Goal: Transaction & Acquisition: Purchase product/service

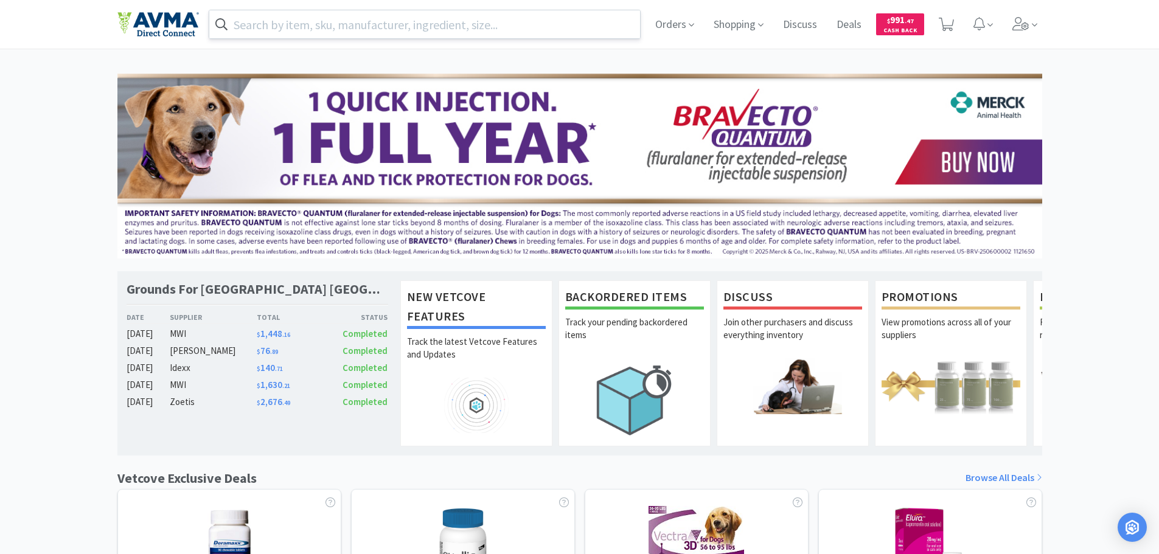
click at [330, 24] on input "text" at bounding box center [424, 24] width 431 height 28
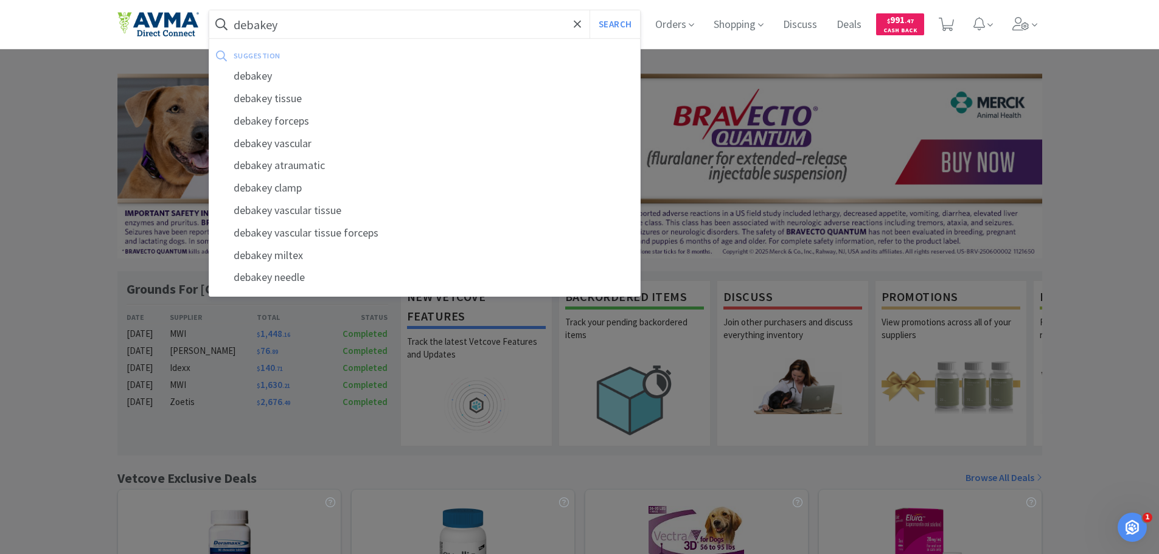
type input "debakey"
click at [590, 10] on button "Search" at bounding box center [615, 24] width 50 height 28
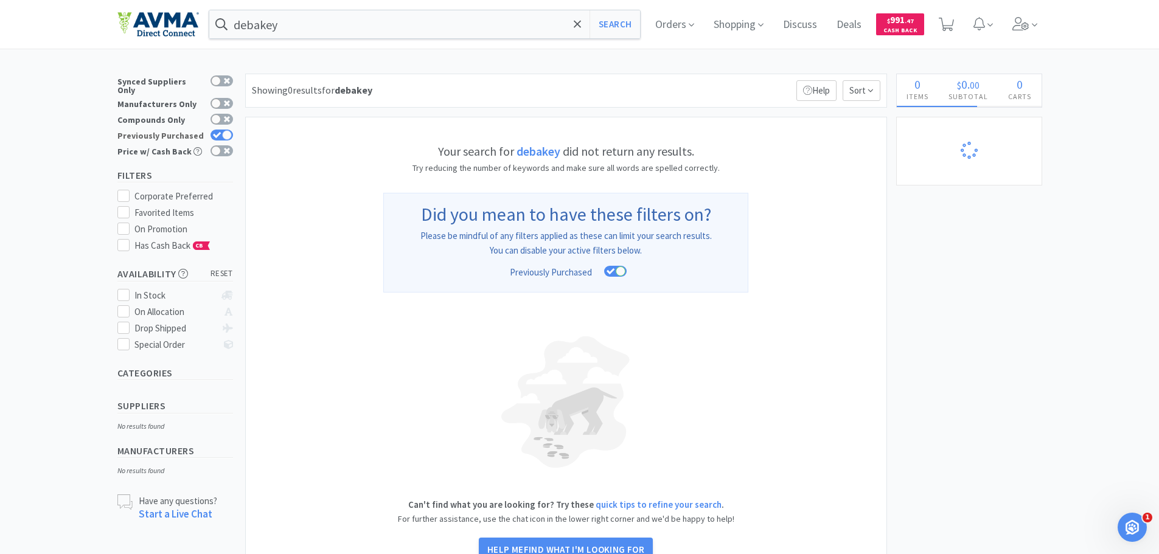
click at [215, 132] on icon at bounding box center [217, 135] width 8 height 6
checkbox input "false"
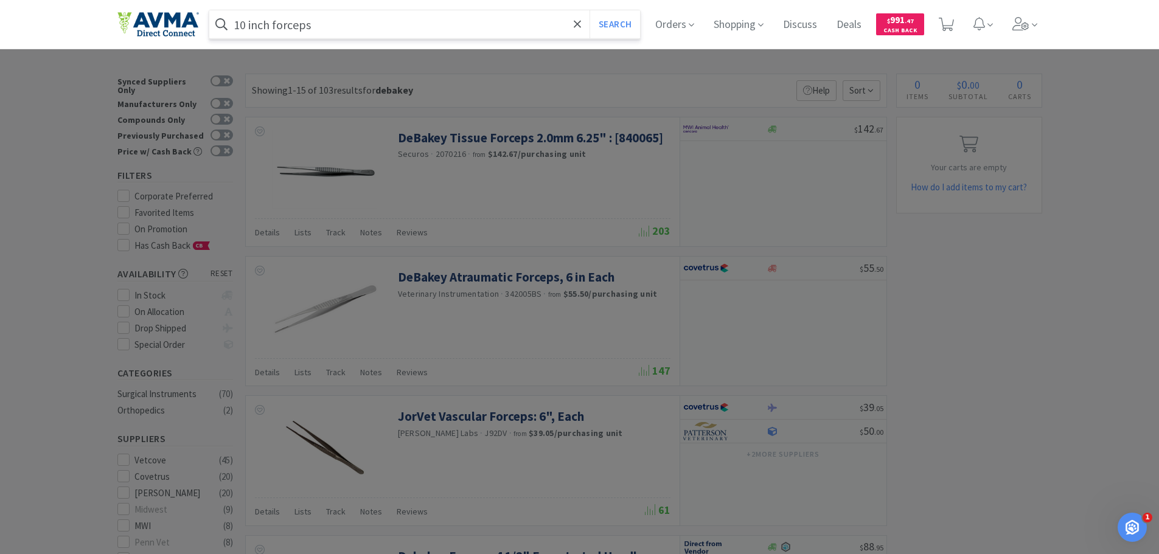
type input "10 inch forceps"
click at [590, 10] on button "Search" at bounding box center [615, 24] width 50 height 28
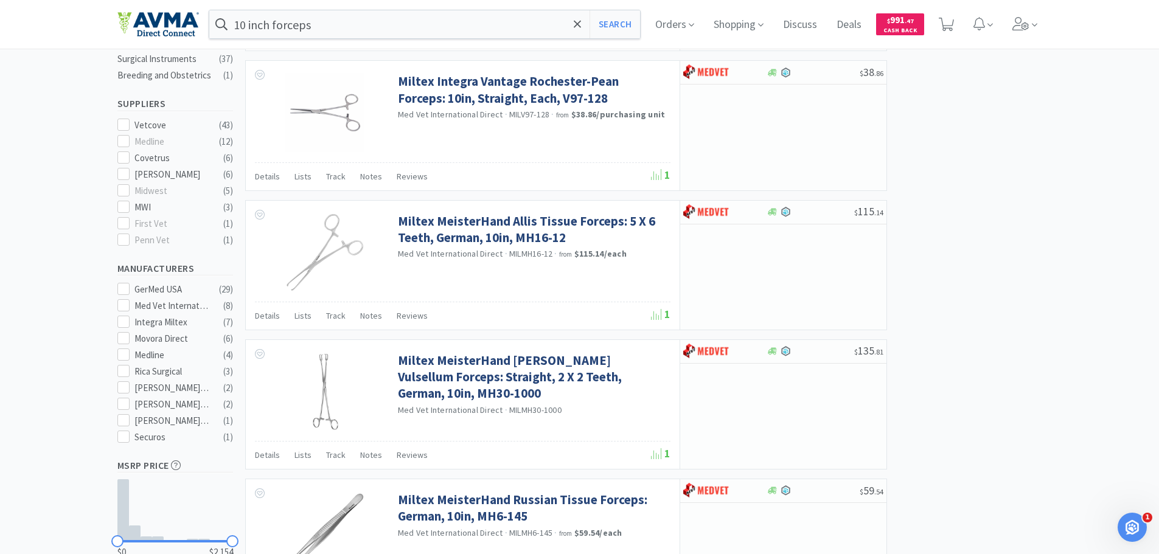
scroll to position [108, 0]
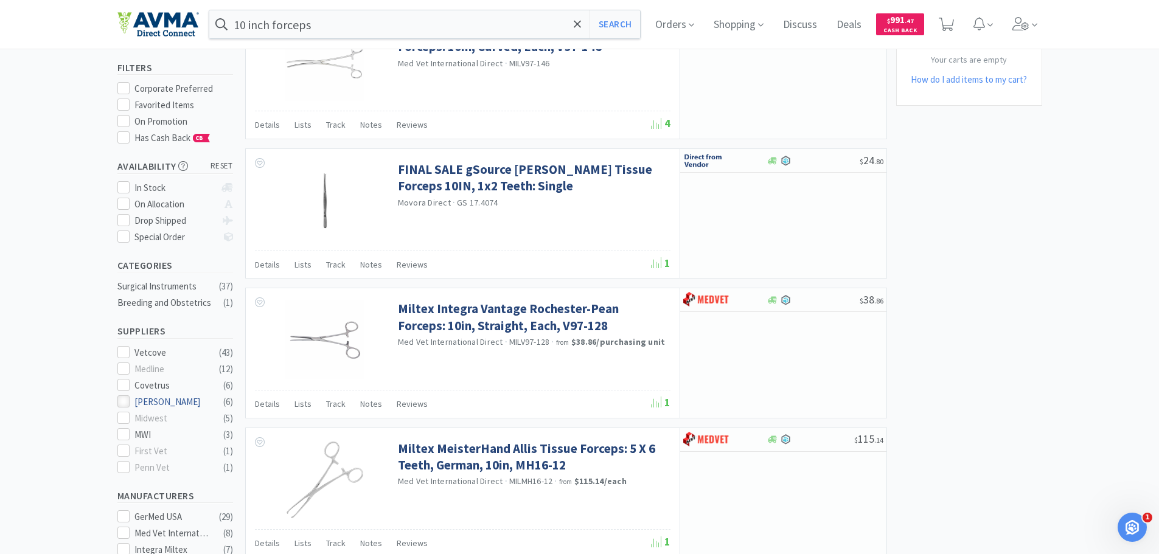
click at [122, 397] on icon at bounding box center [123, 401] width 9 height 9
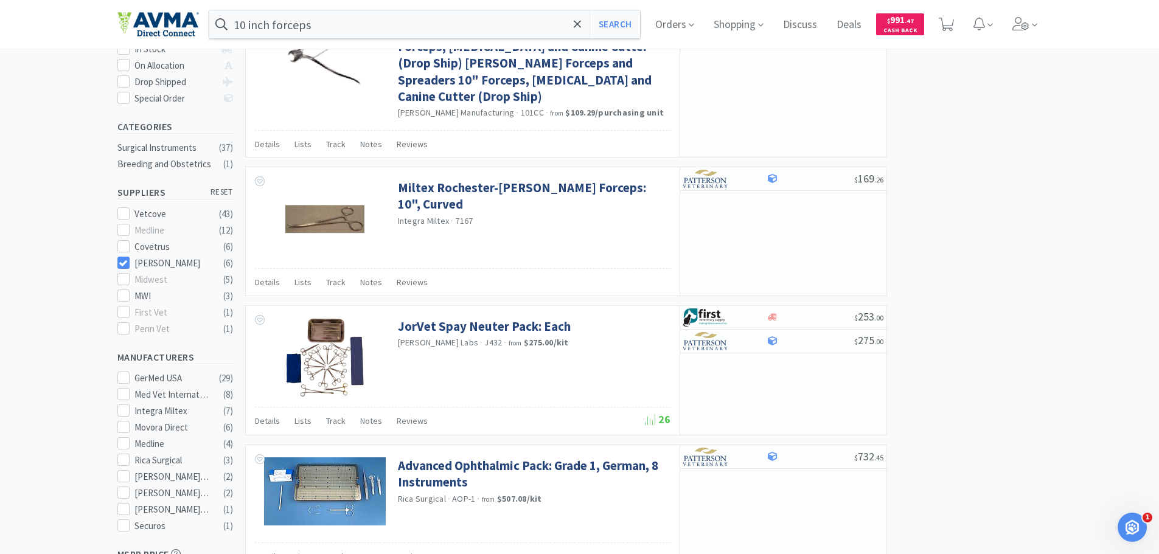
scroll to position [159, 0]
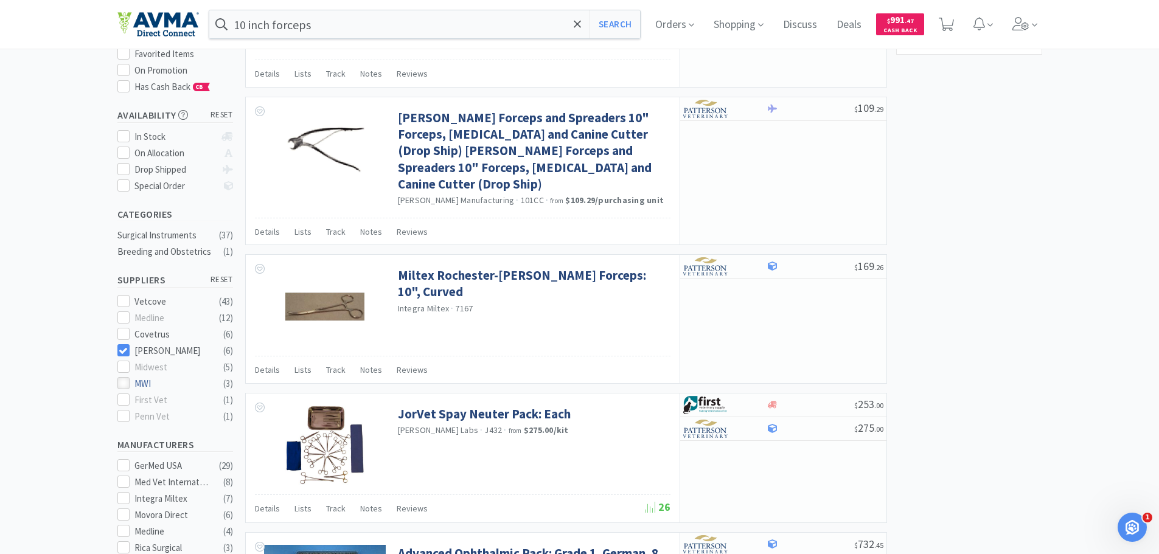
click at [125, 381] on icon at bounding box center [123, 383] width 9 height 9
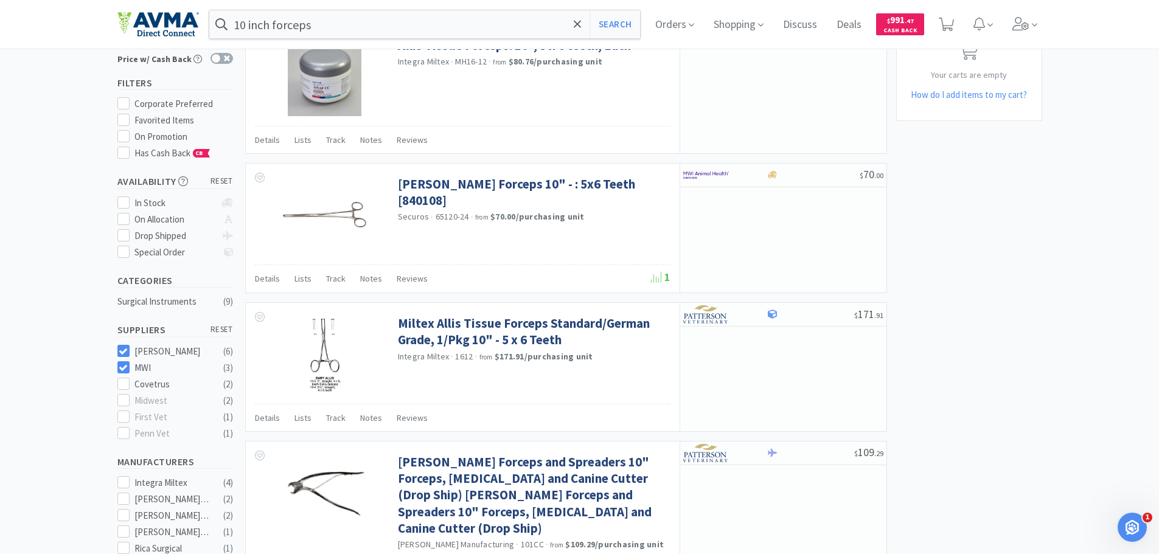
scroll to position [122, 0]
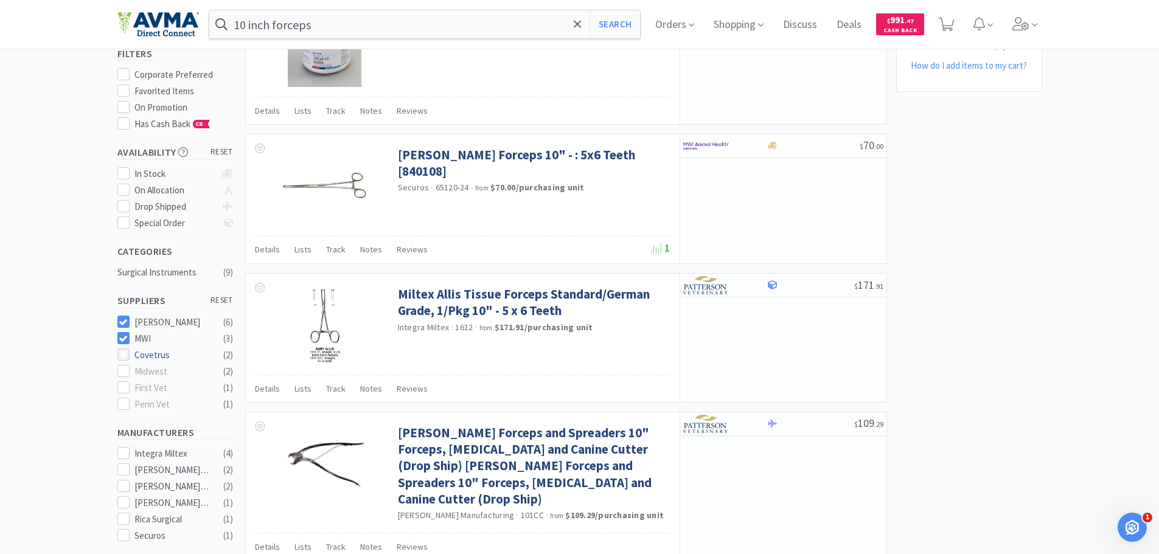
click at [125, 352] on icon at bounding box center [123, 354] width 9 height 9
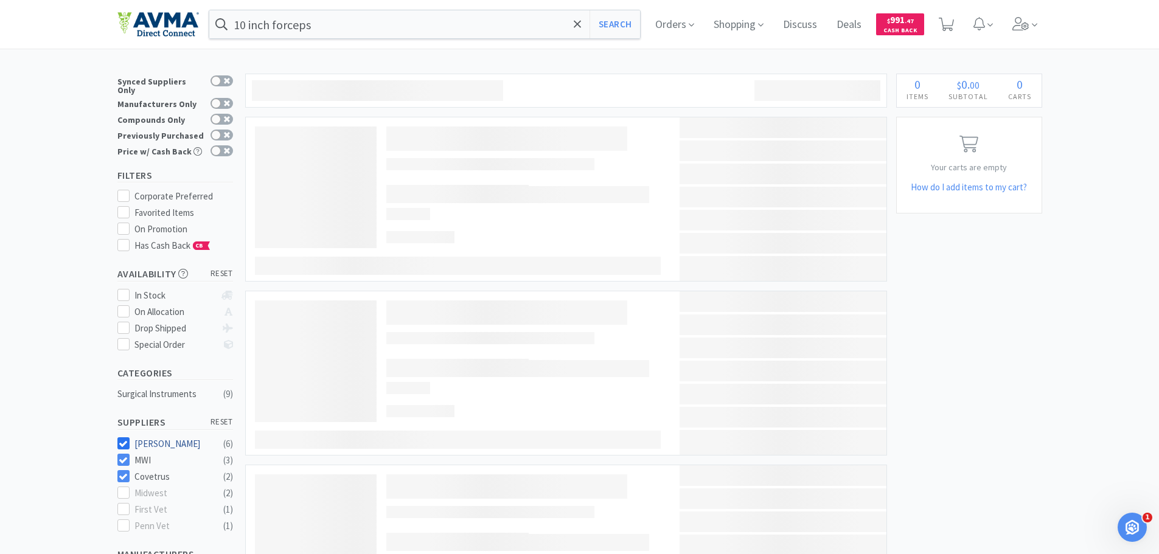
click at [120, 442] on div at bounding box center [123, 443] width 12 height 12
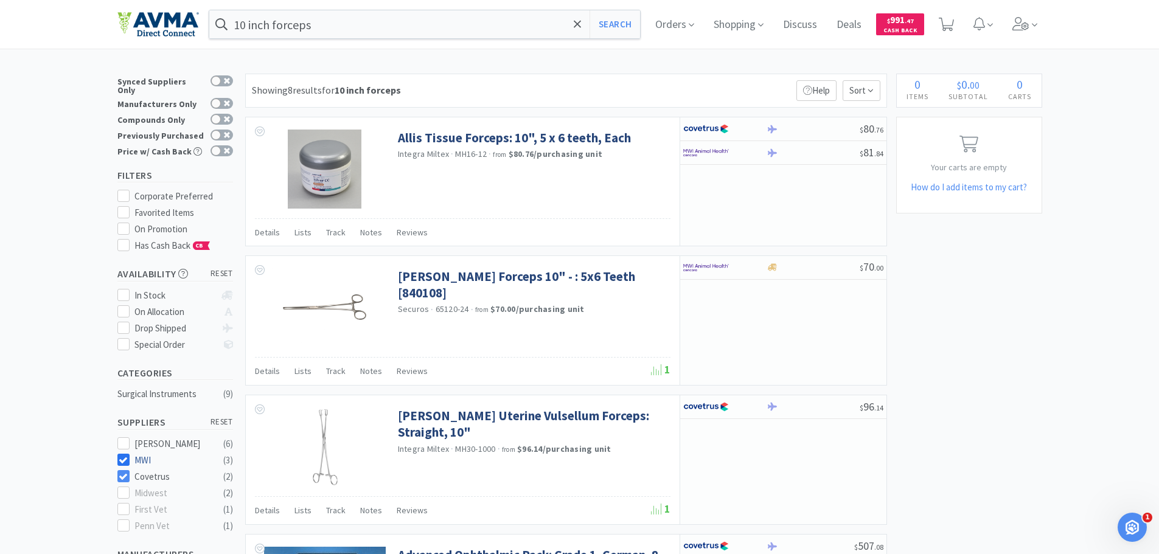
click at [124, 456] on icon at bounding box center [123, 460] width 9 height 9
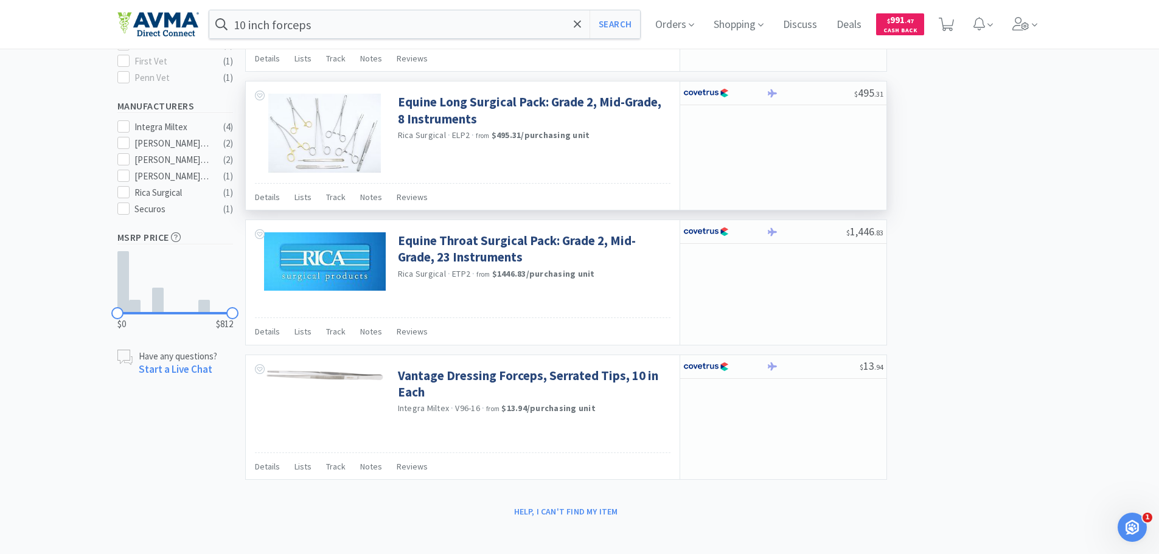
scroll to position [453, 0]
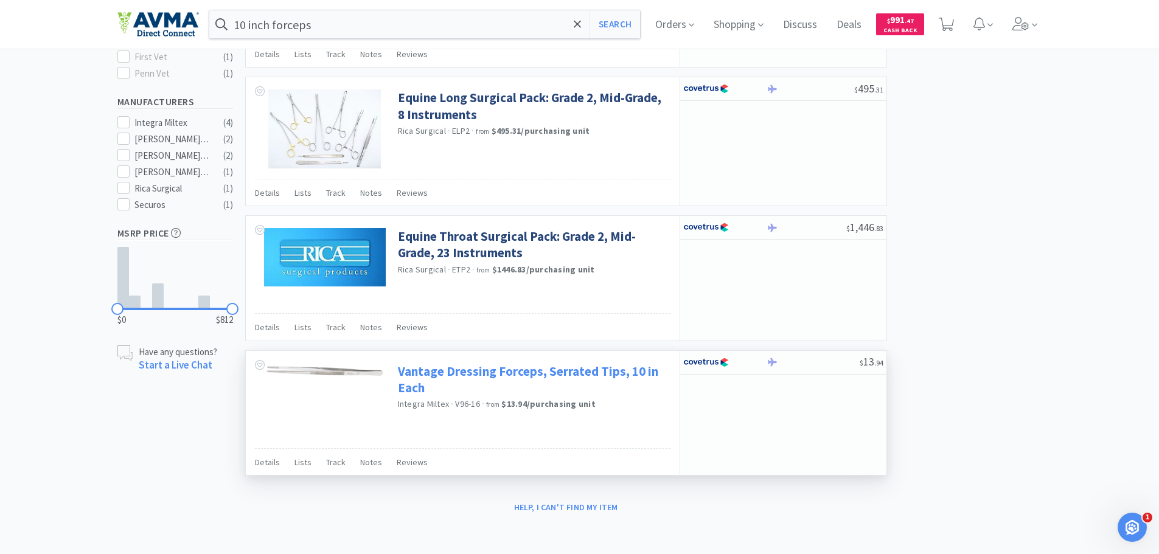
click at [543, 372] on link "Vantage Dressing Forceps, Serrated Tips, 10 in Each" at bounding box center [533, 379] width 270 height 33
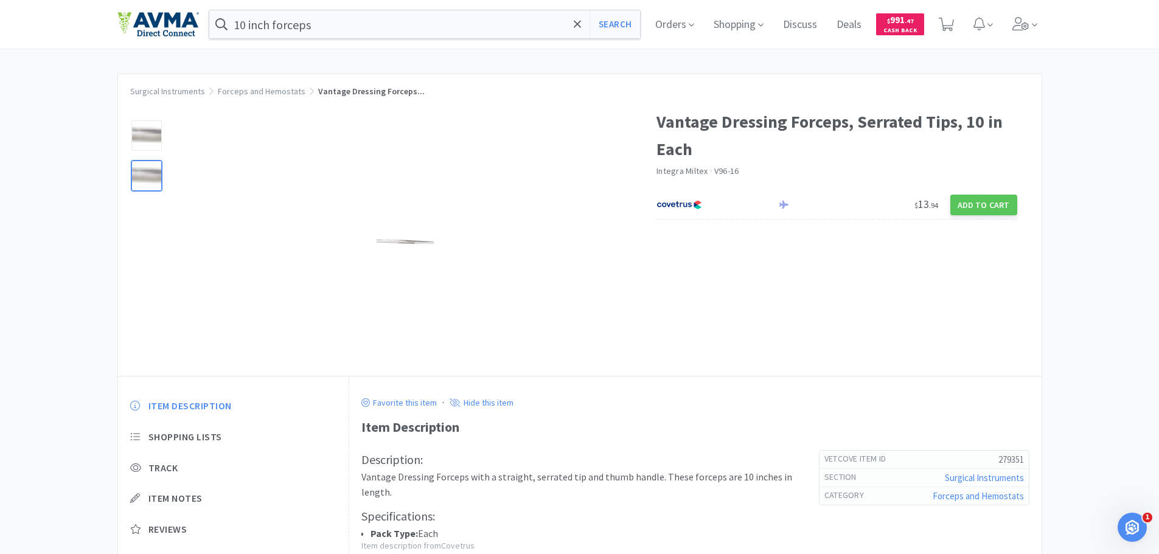
click at [150, 181] on div at bounding box center [146, 176] width 30 height 30
click at [147, 133] on div at bounding box center [146, 135] width 30 height 30
click at [347, 242] on img at bounding box center [405, 242] width 152 height 21
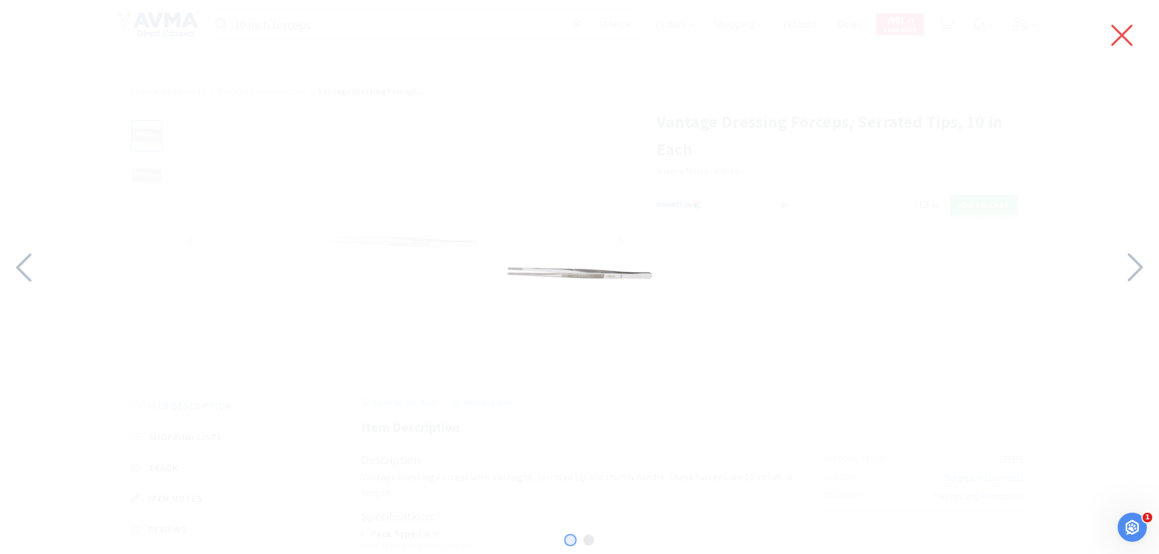
click at [1114, 41] on icon at bounding box center [1122, 35] width 26 height 34
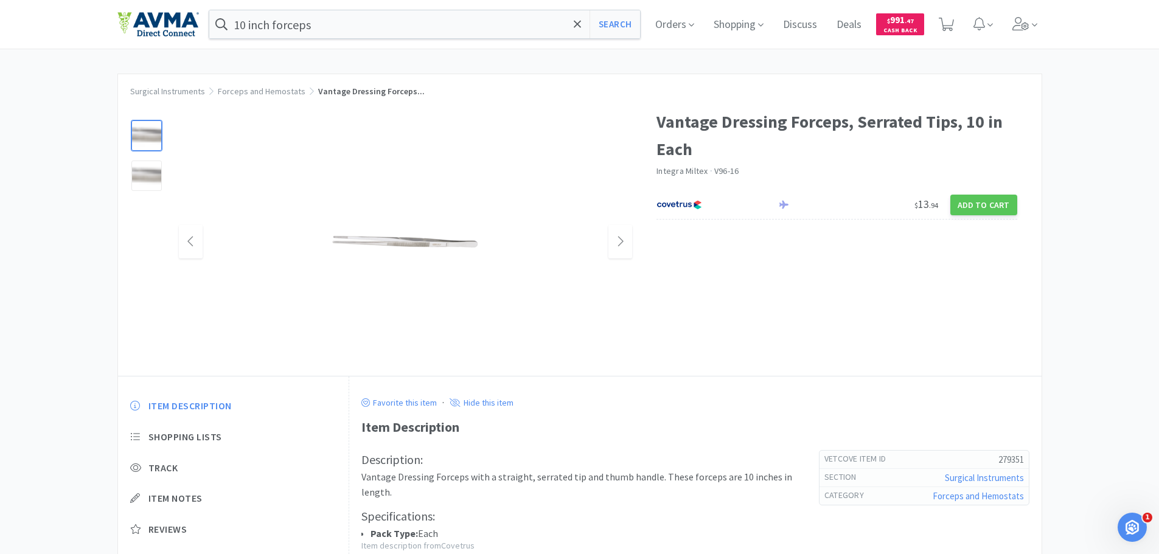
click at [408, 238] on img at bounding box center [405, 242] width 152 height 21
